Goal: Transaction & Acquisition: Book appointment/travel/reservation

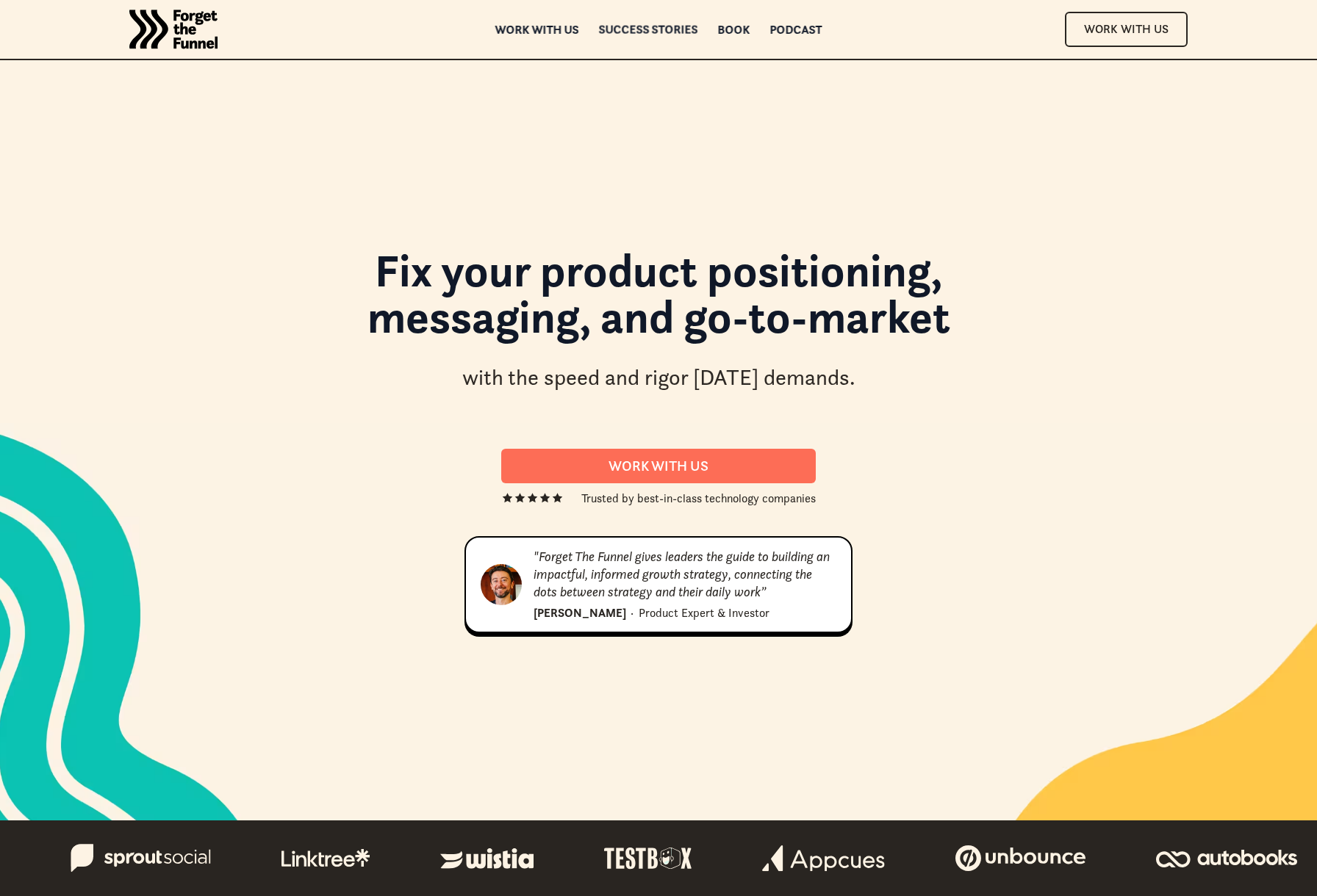
click at [660, 29] on div "Success Stories" at bounding box center [647, 30] width 99 height 10
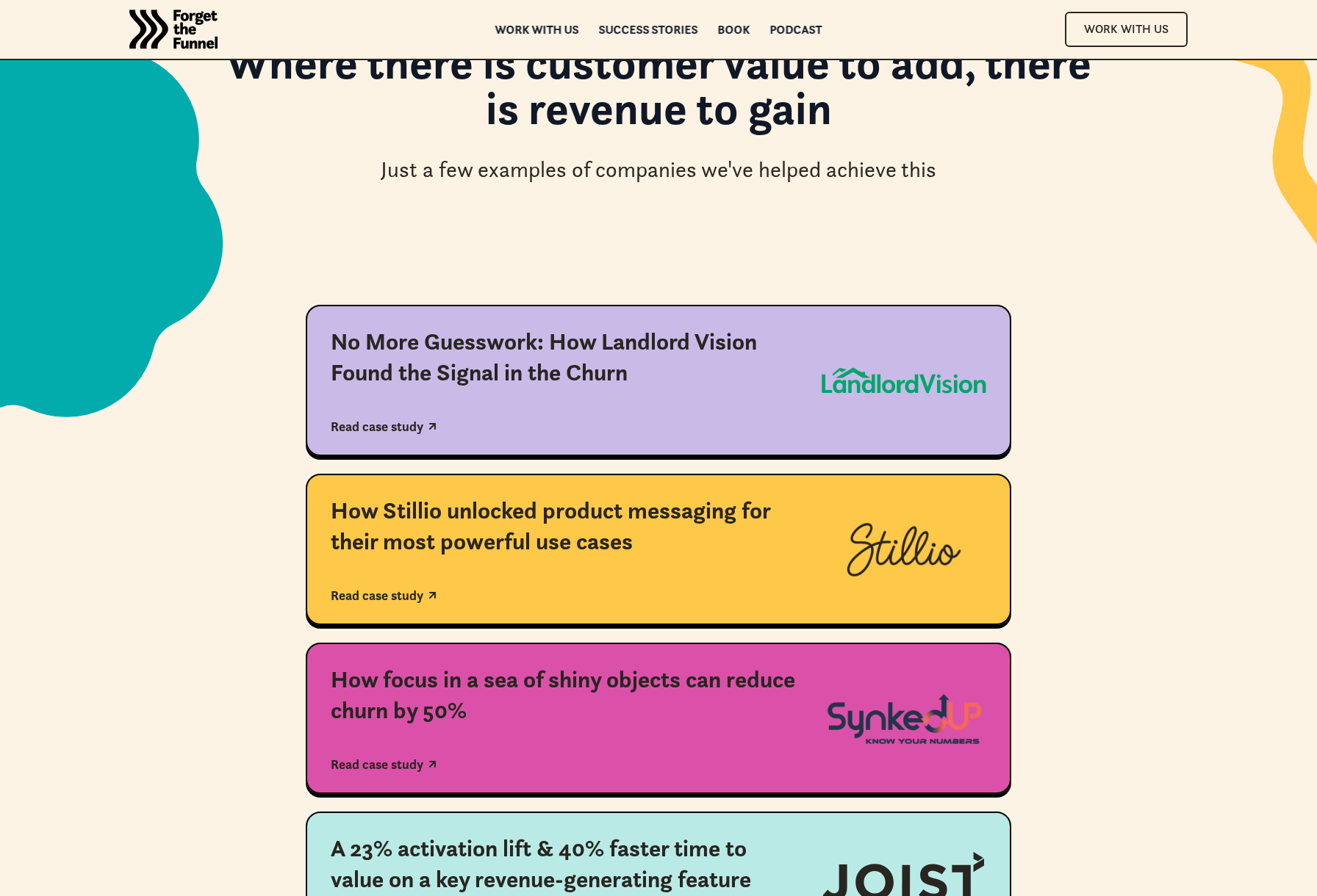
scroll to position [298, 0]
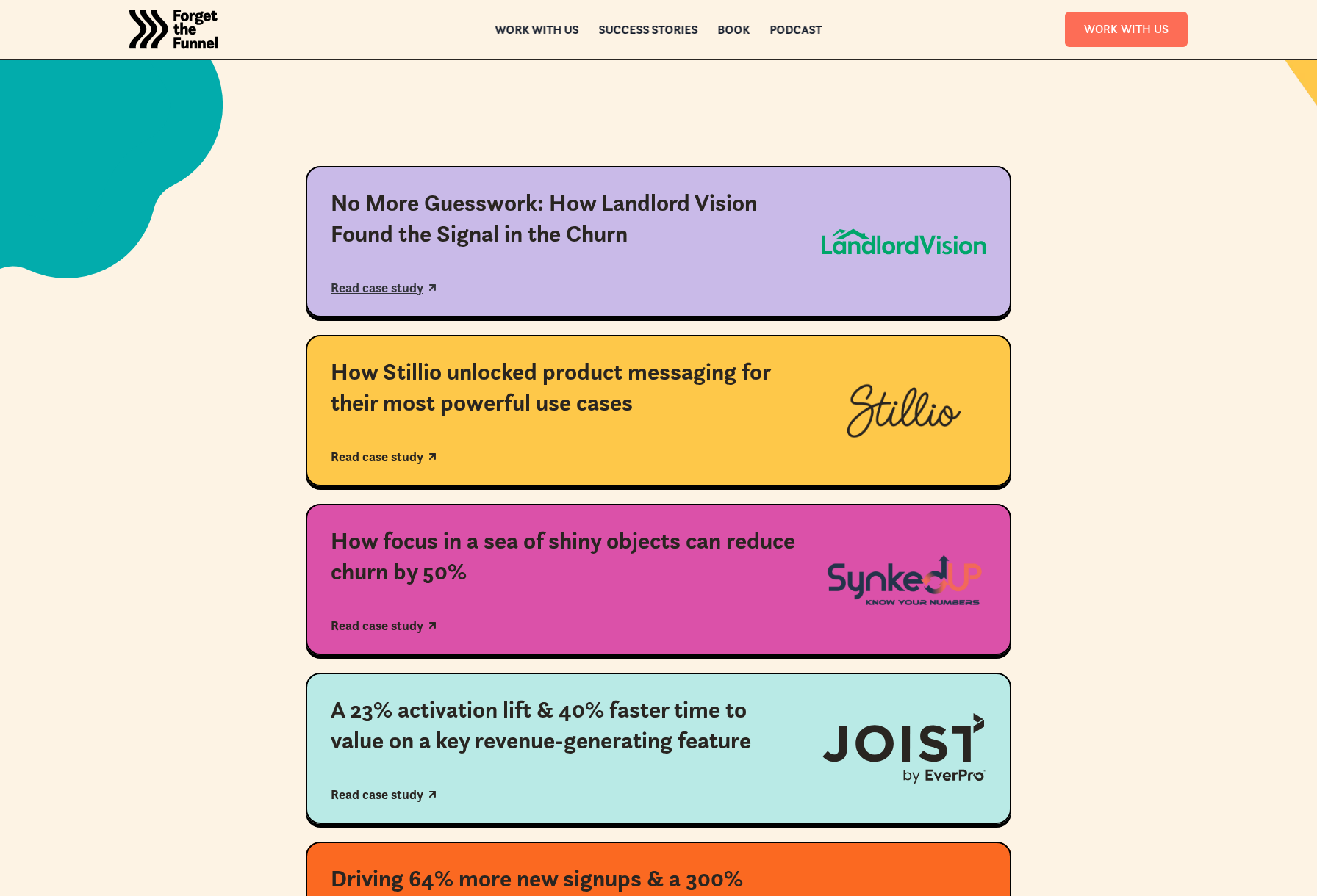
click at [345, 283] on div "Read case study" at bounding box center [377, 288] width 92 height 16
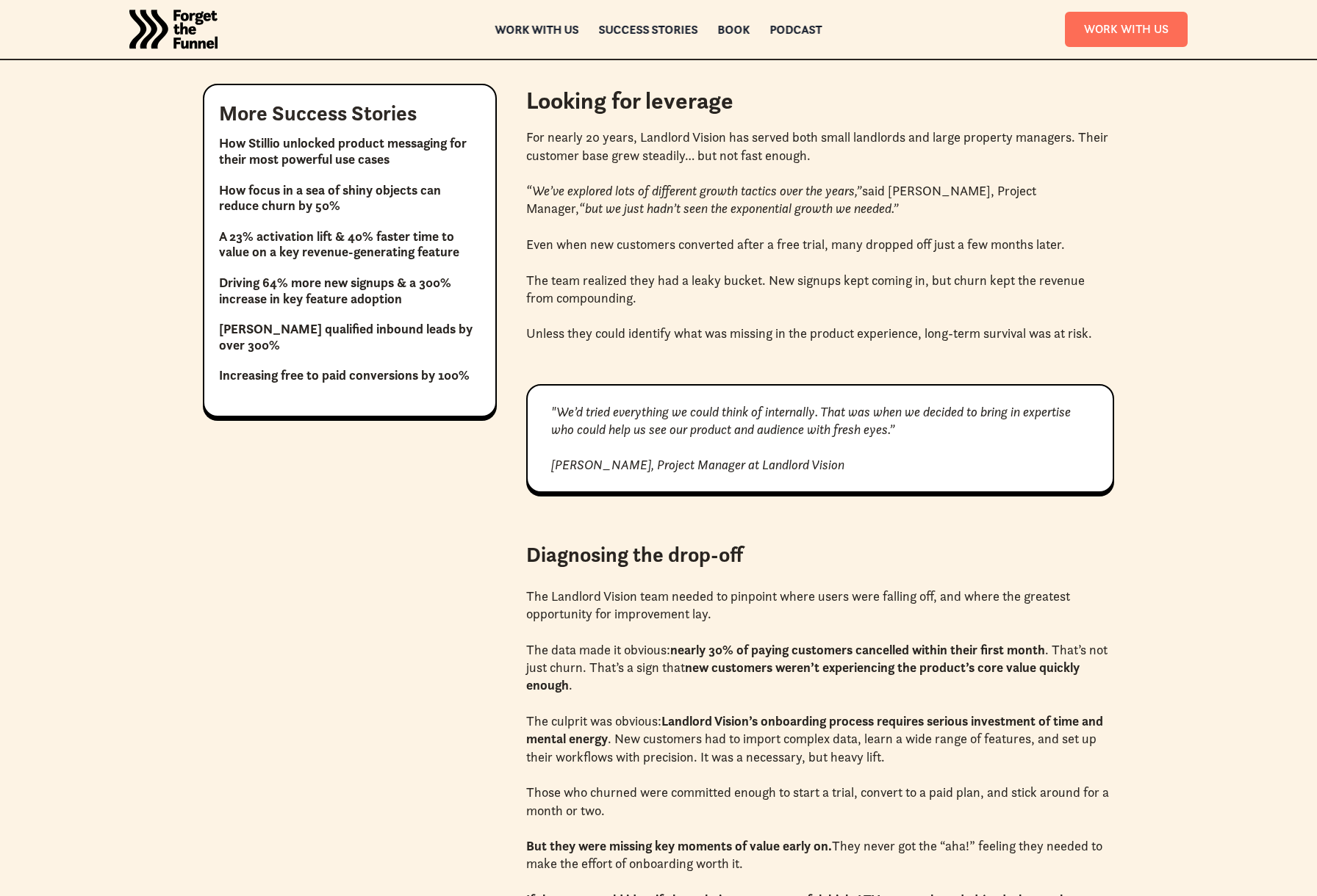
scroll to position [1127, 0]
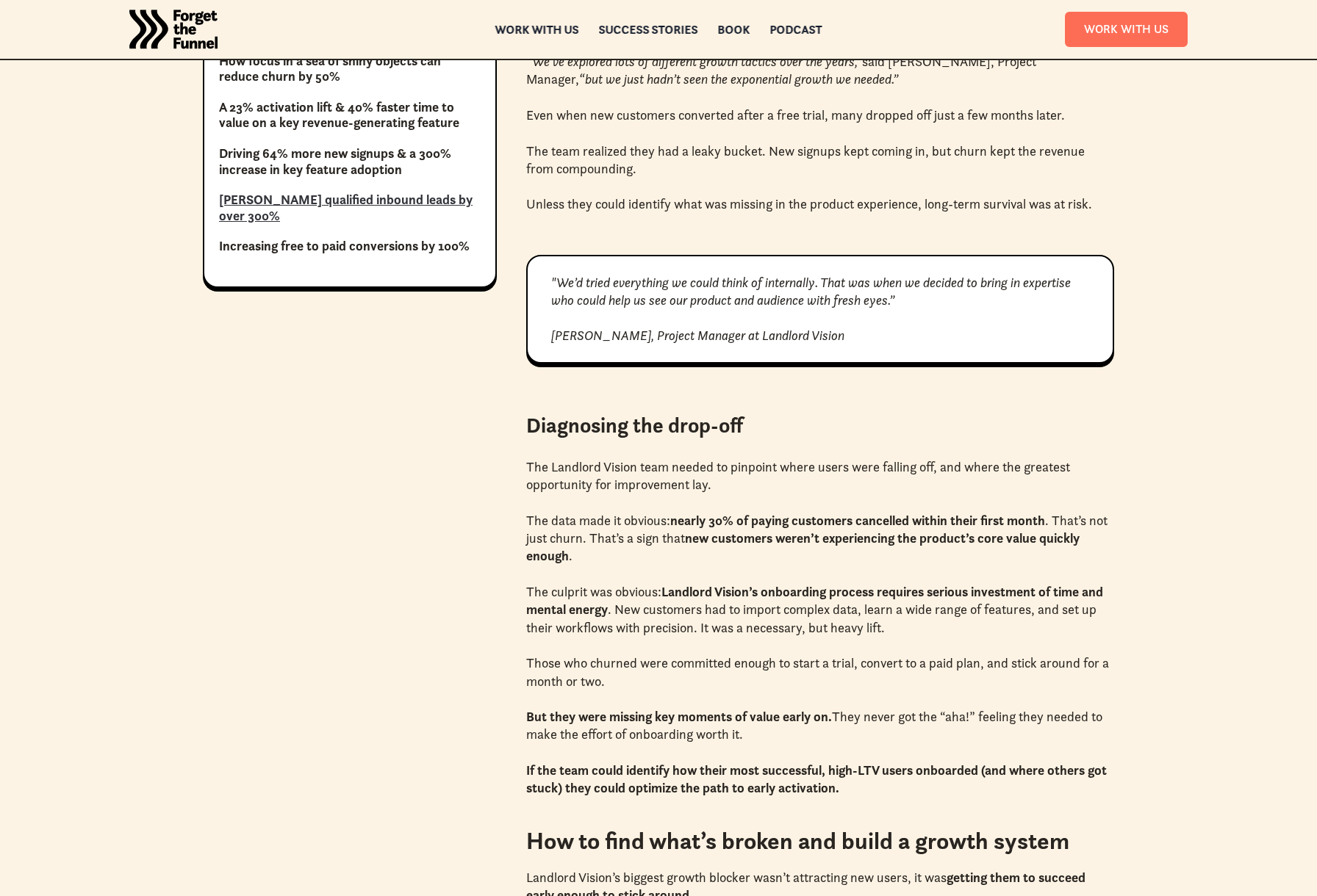
click at [320, 193] on link "[PERSON_NAME] qualified inbound leads by over 300%" at bounding box center [350, 207] width 262 height 31
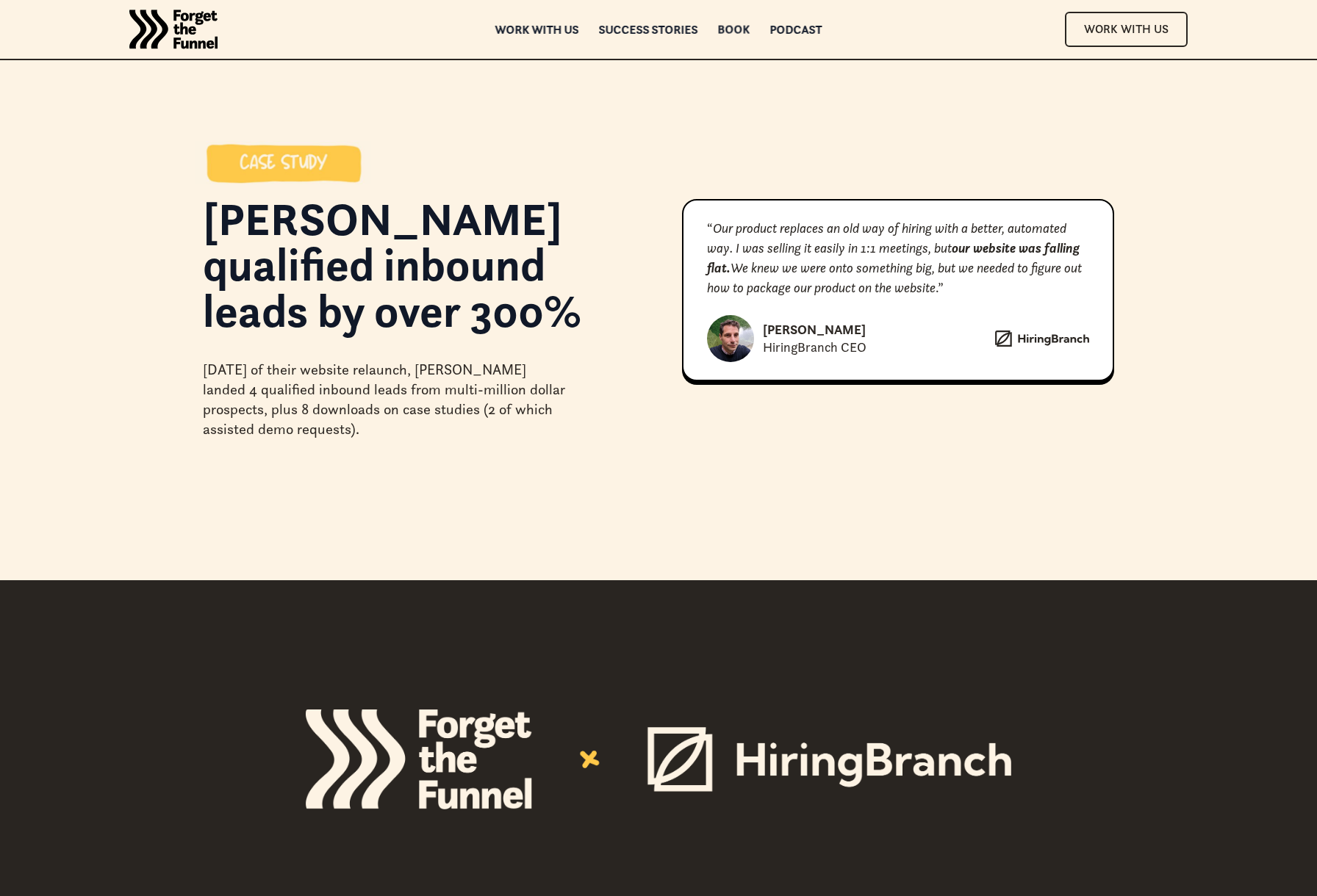
click at [730, 31] on div "Book" at bounding box center [734, 30] width 32 height 10
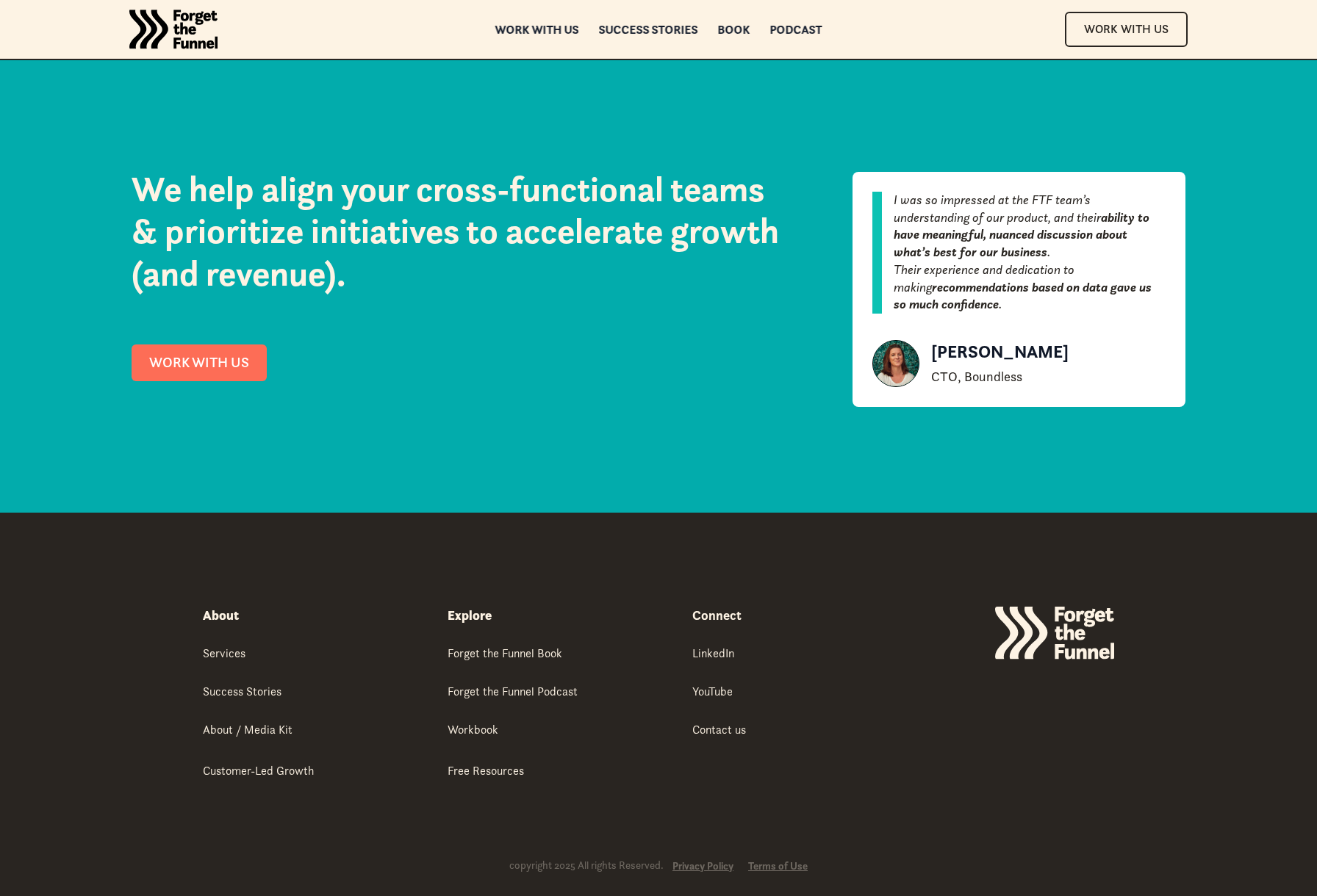
scroll to position [6606, 0]
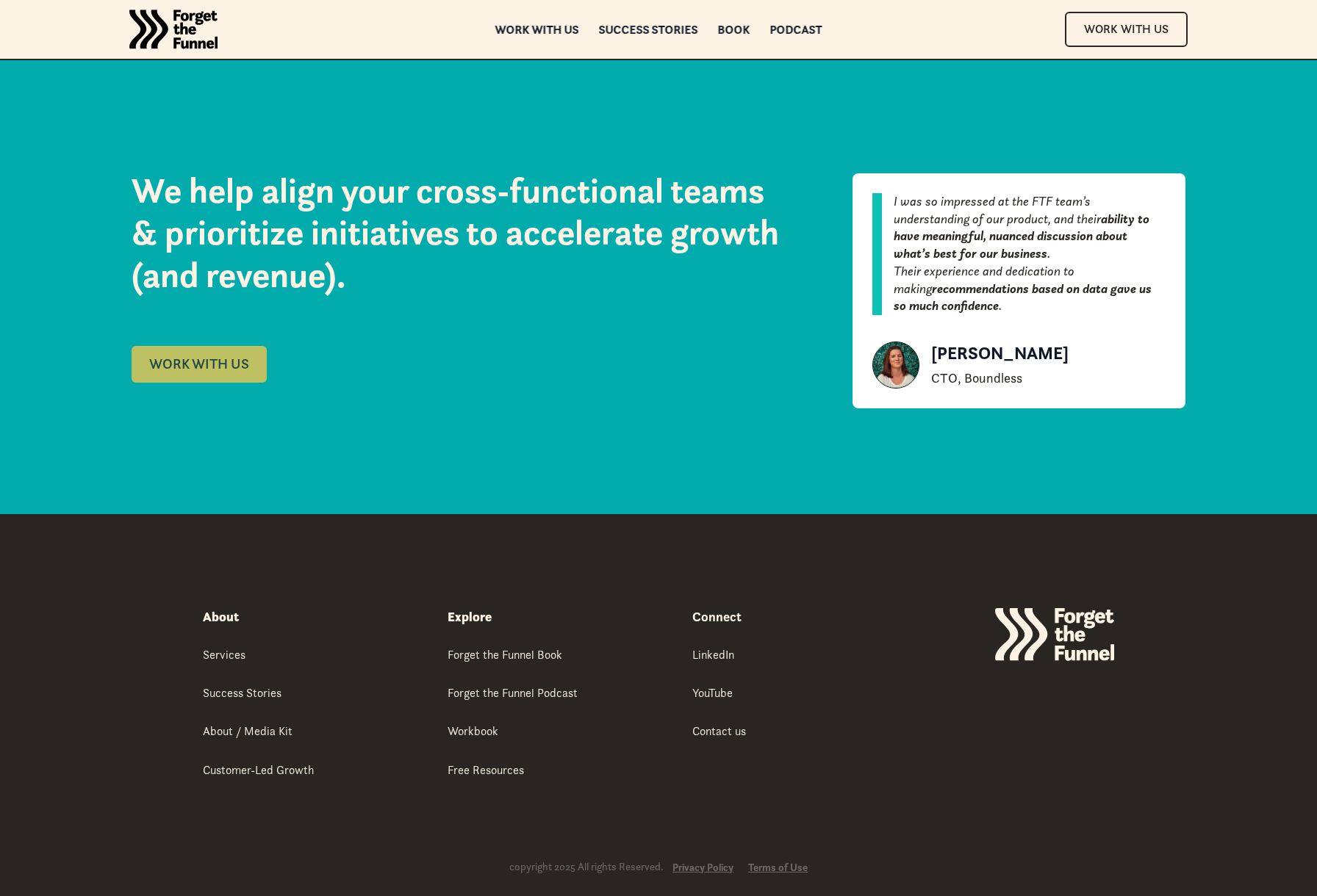
click at [230, 346] on link "WORK WITH US" at bounding box center [199, 364] width 135 height 36
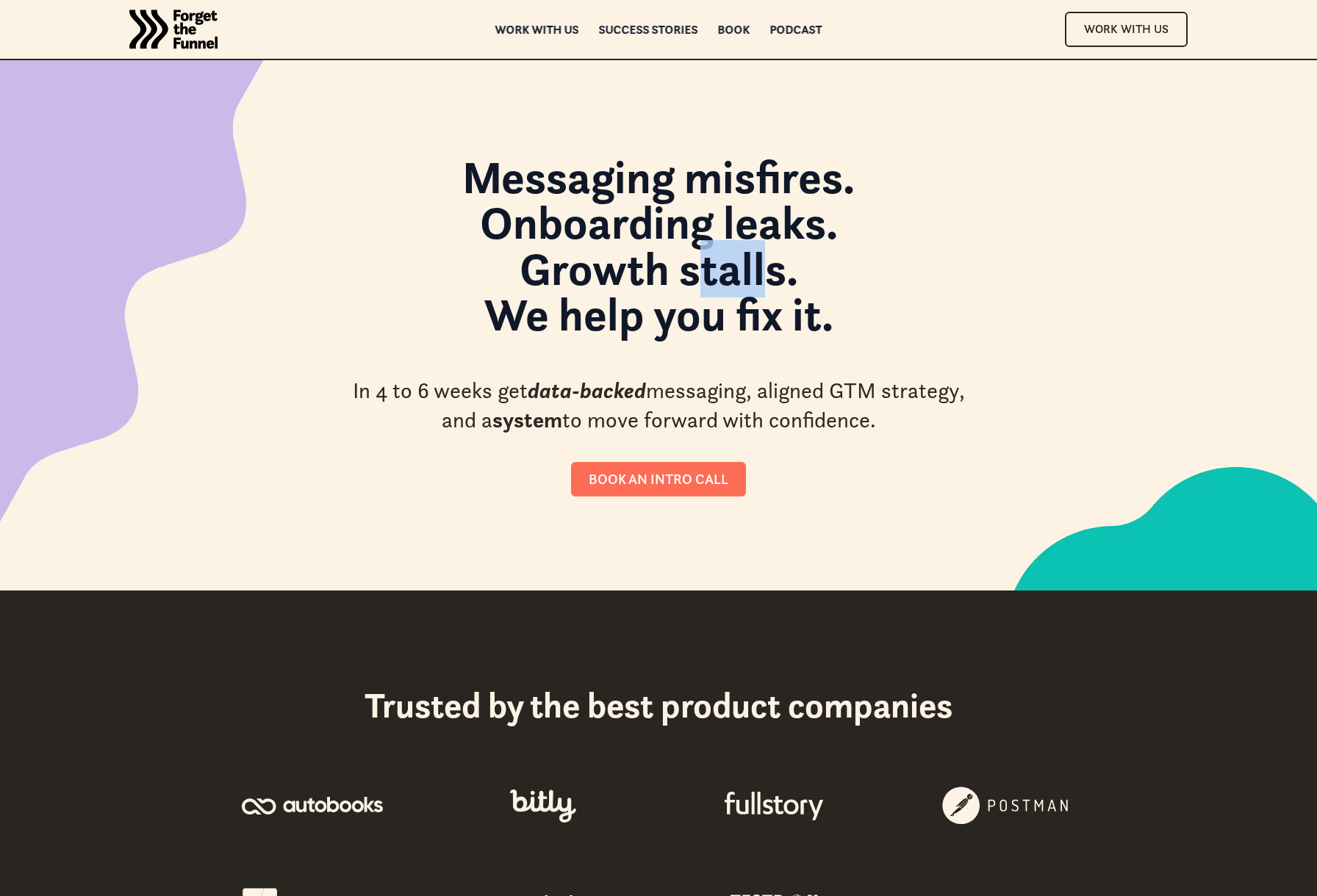
drag, startPoint x: 692, startPoint y: 279, endPoint x: 771, endPoint y: 281, distance: 79.0
click at [771, 281] on strong "Messaging misfires. Onboarding leaks. Growth stalls. We help you fix it." at bounding box center [658, 245] width 393 height 195
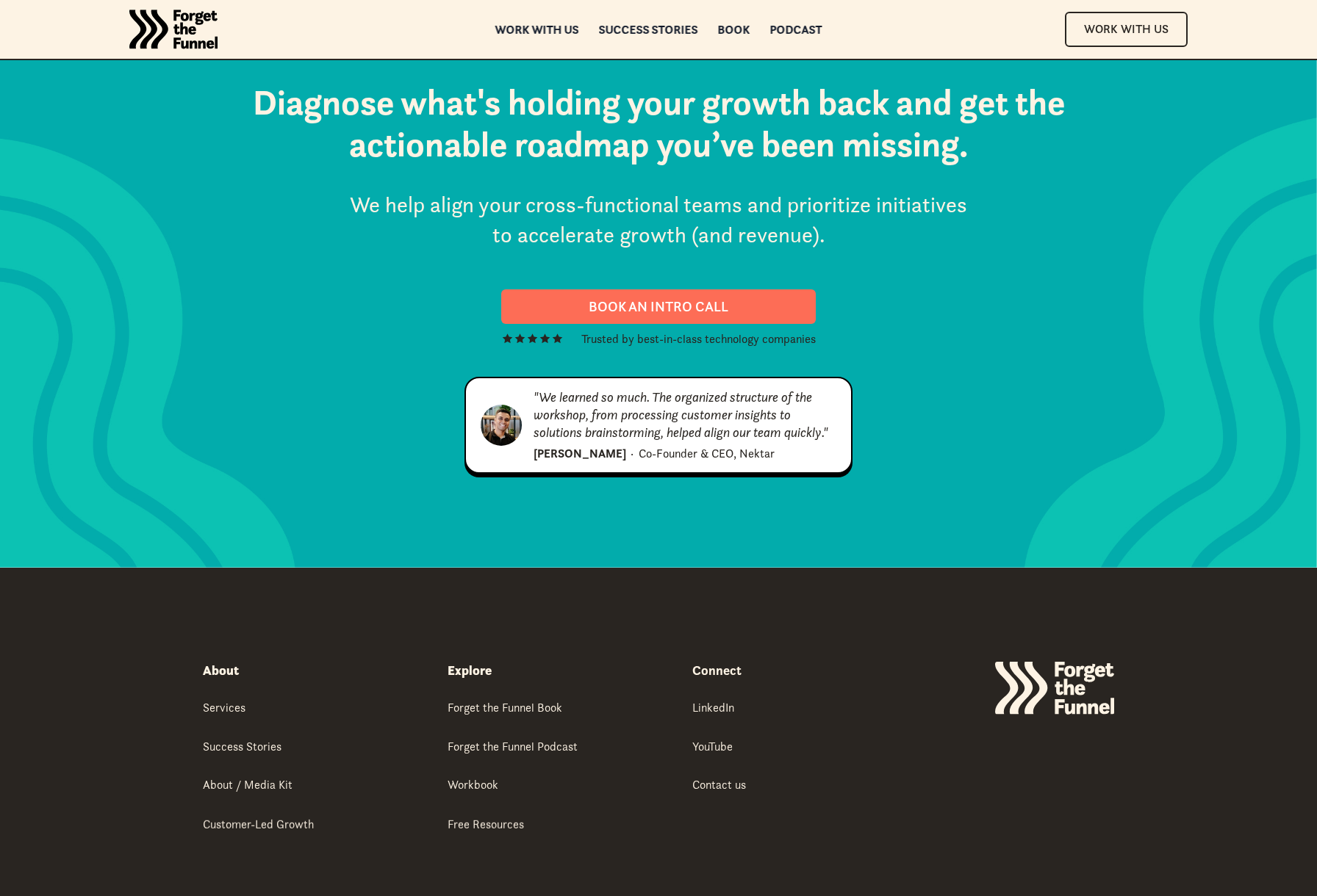
scroll to position [7330, 0]
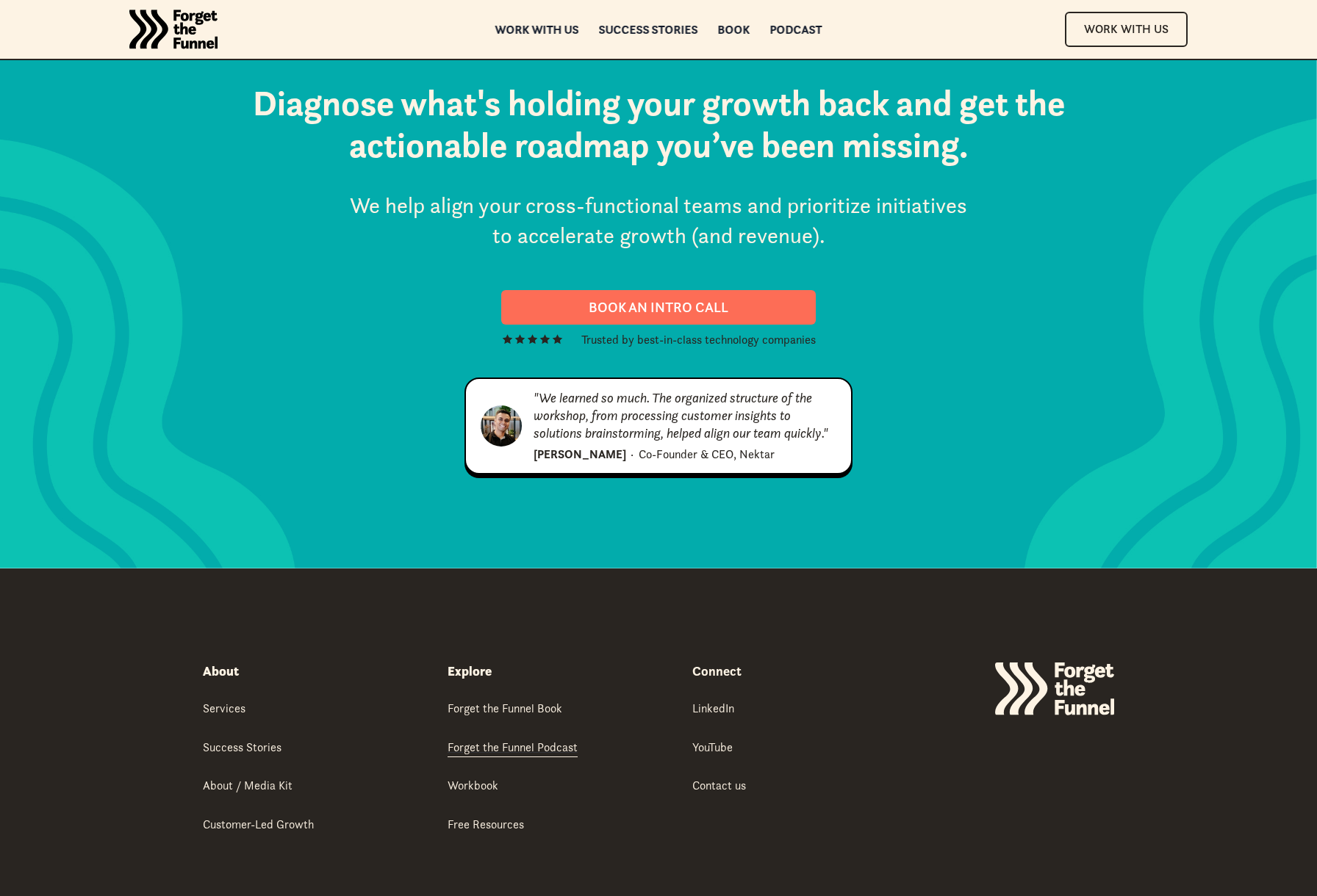
click at [524, 739] on div "Forget the Funnel Podcast" at bounding box center [513, 746] width 130 height 16
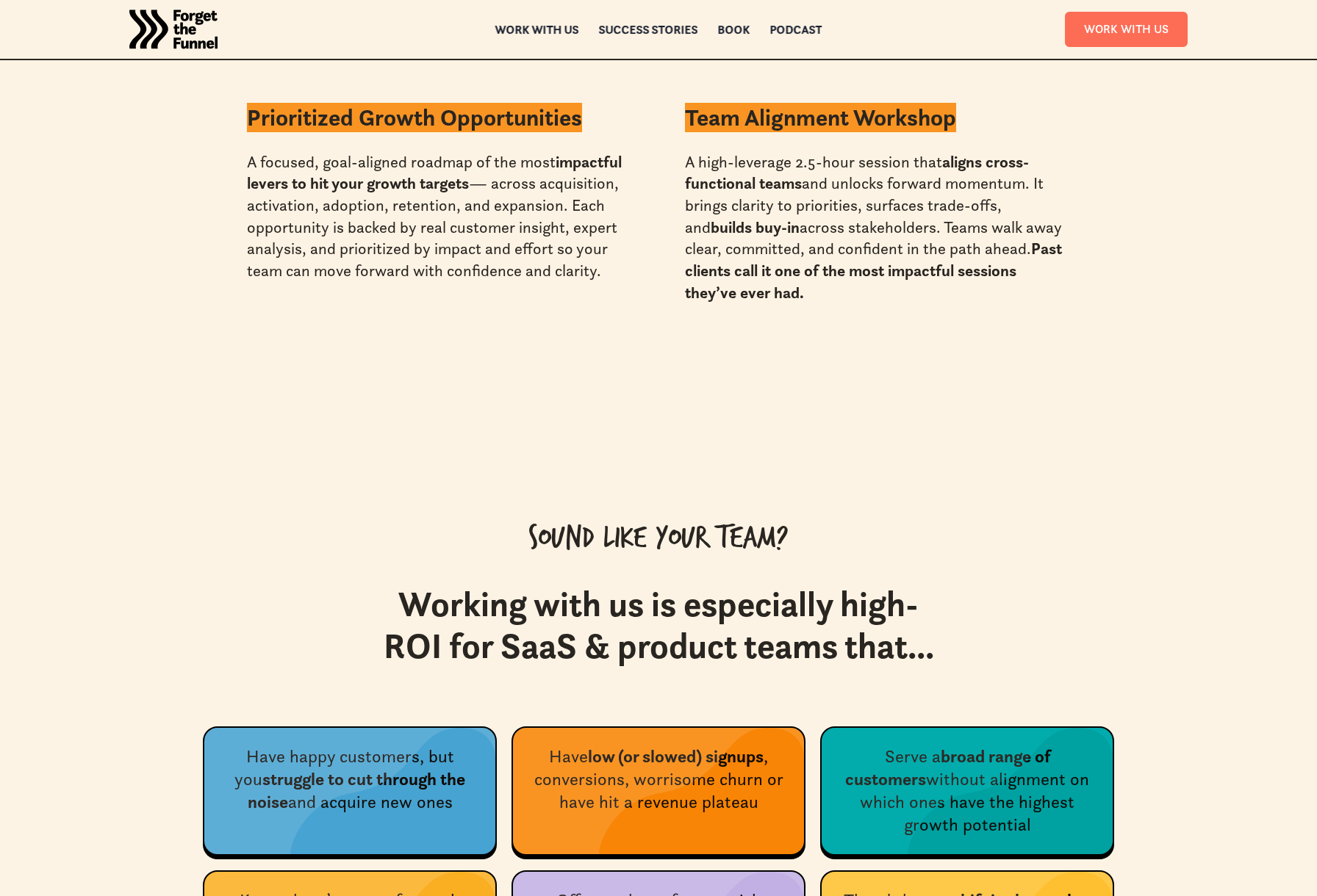
scroll to position [4437, 0]
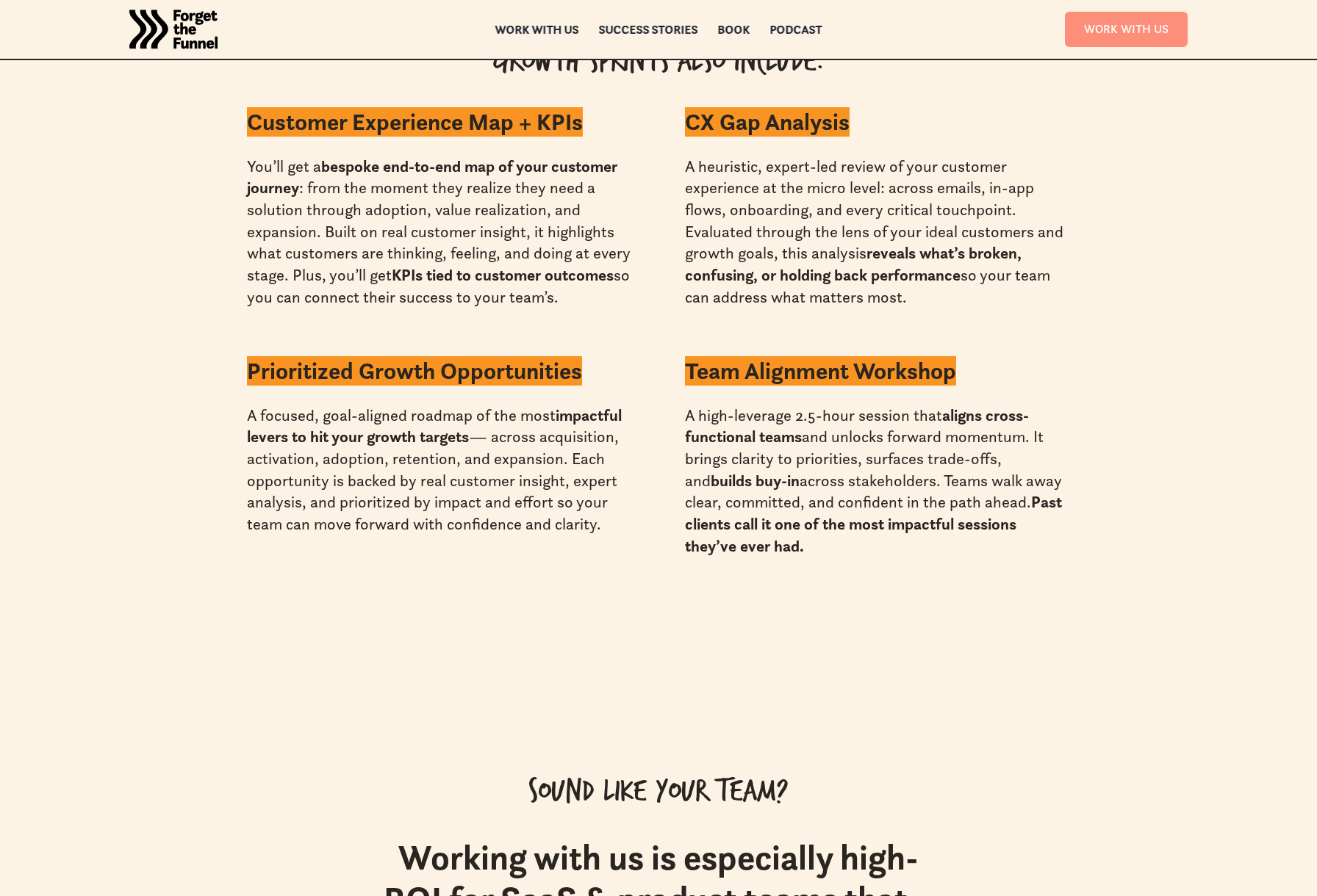
click at [1147, 38] on link "Work With Us" at bounding box center [1126, 29] width 123 height 35
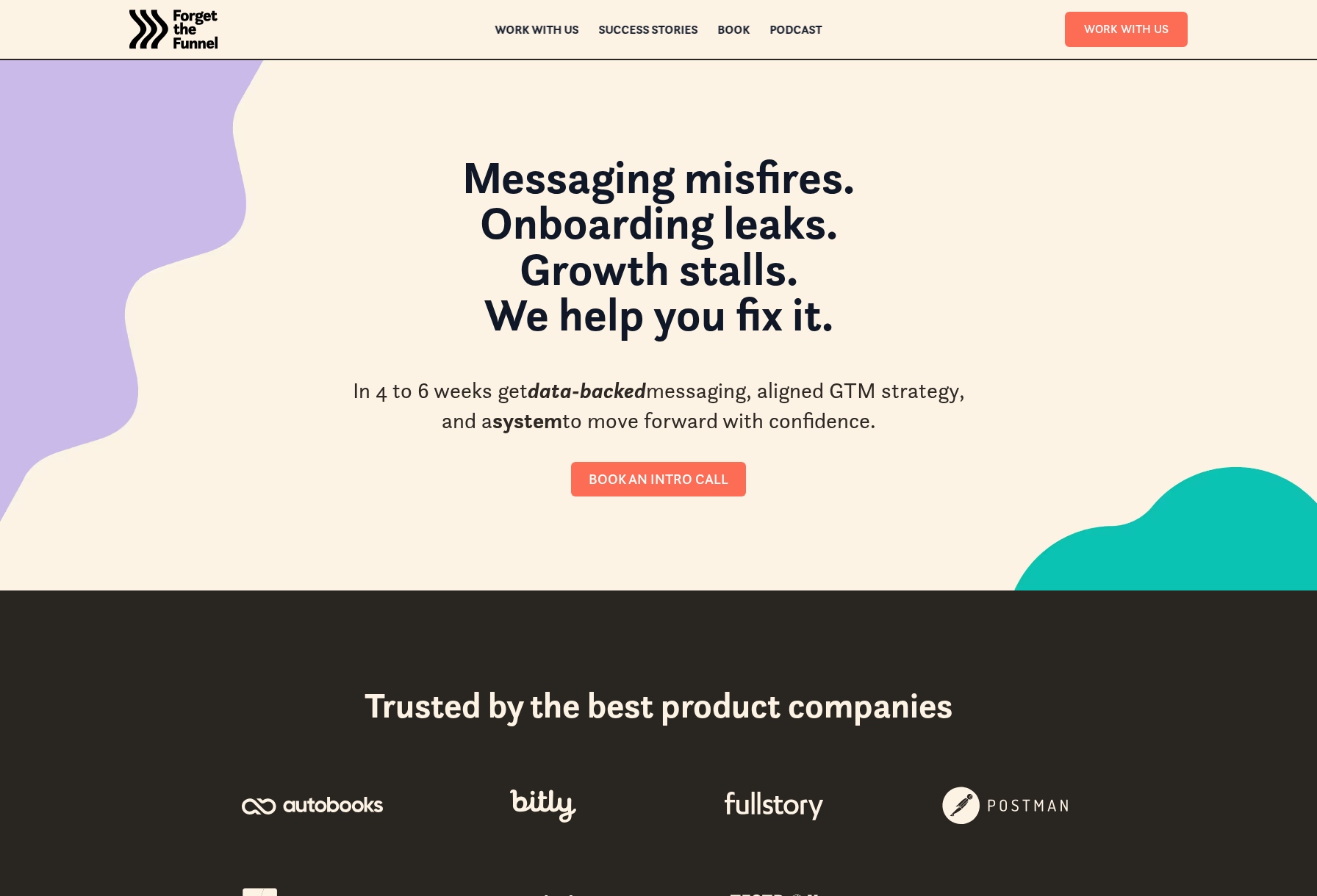
scroll to position [5, 0]
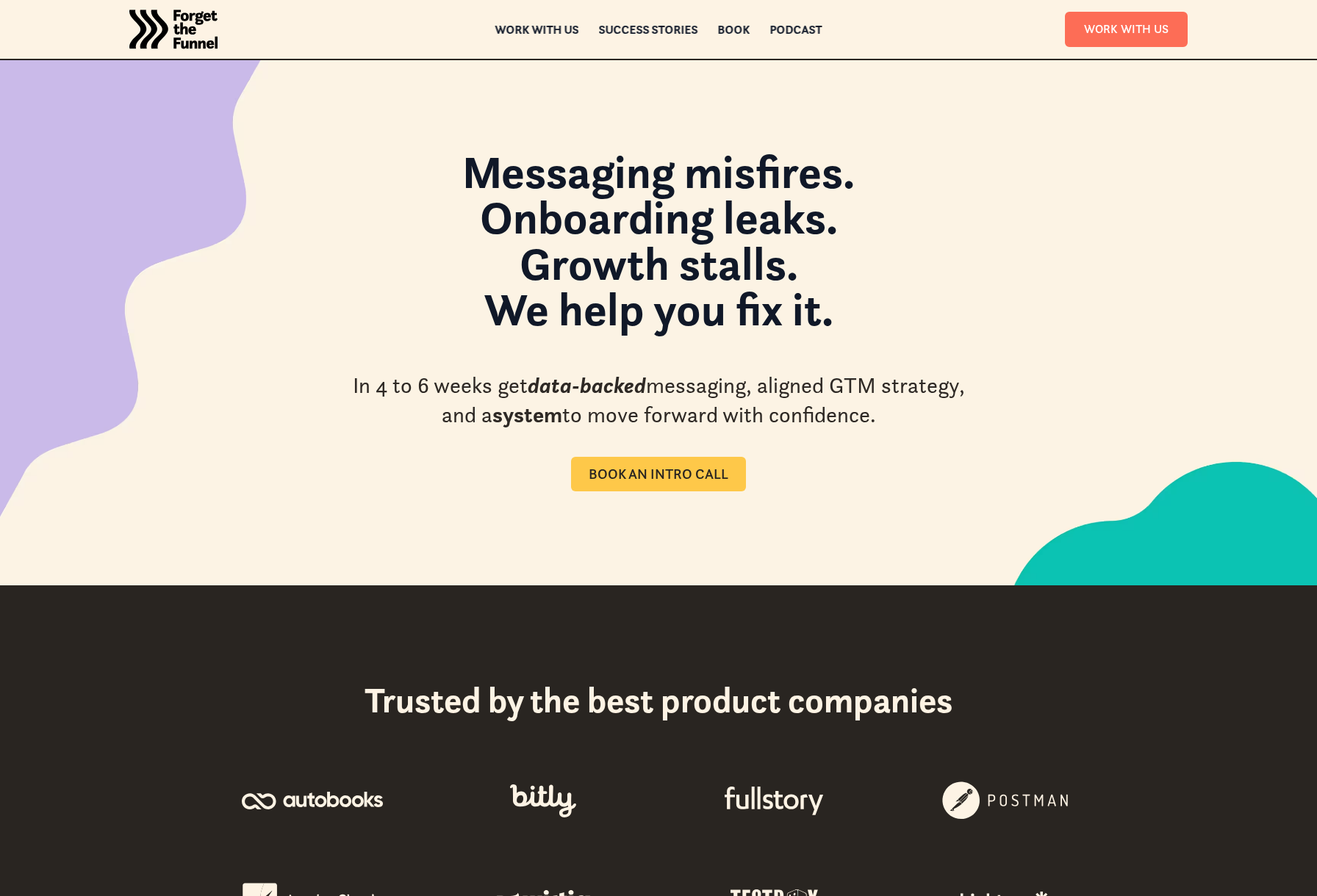
click at [617, 470] on div "Book an intro call" at bounding box center [658, 474] width 140 height 17
